Goal: Find specific page/section: Find specific page/section

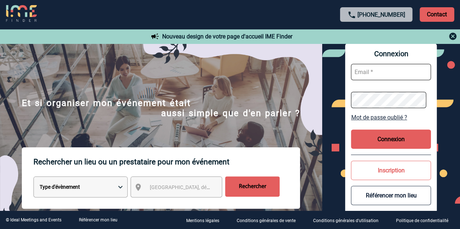
type input "cathy.lacrouts@3ds.com"
click at [395, 141] on button "Connexion" at bounding box center [391, 139] width 80 height 19
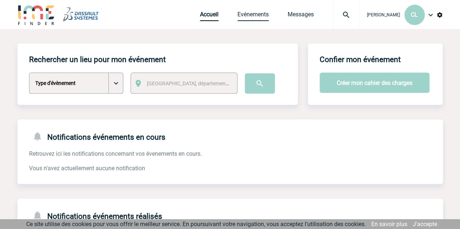
click at [257, 16] on link "Evénements" at bounding box center [252, 16] width 31 height 10
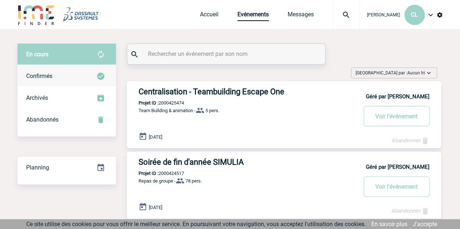
click at [54, 76] on div "Confirmés" at bounding box center [66, 76] width 98 height 22
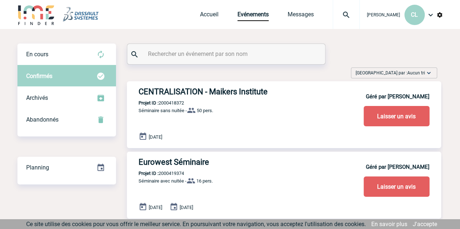
click at [178, 51] on input "text" at bounding box center [227, 54] width 162 height 11
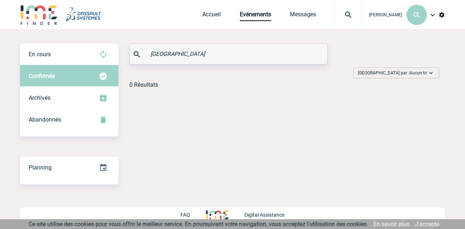
type input "occitanie"
drag, startPoint x: 178, startPoint y: 53, endPoint x: 139, endPoint y: 55, distance: 39.6
click at [139, 55] on div "occitanie" at bounding box center [229, 54] width 198 height 20
